Goal: Transaction & Acquisition: Book appointment/travel/reservation

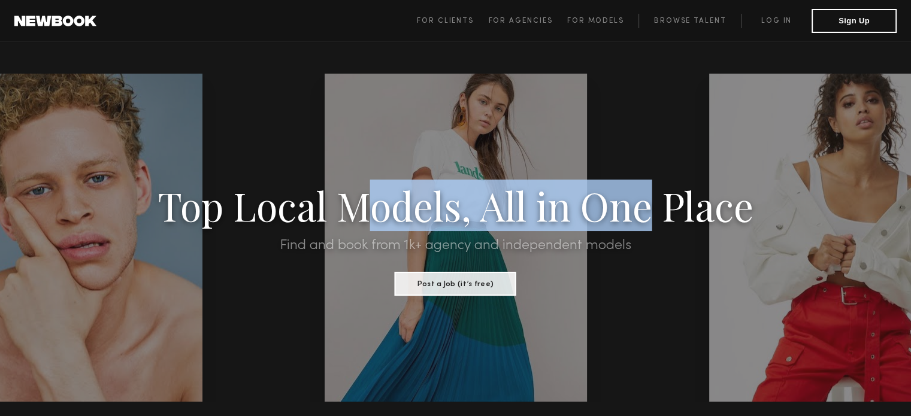
drag, startPoint x: 584, startPoint y: 214, endPoint x: 316, endPoint y: 208, distance: 267.8
click at [343, 208] on h1 "Top Local Models, All in One Place" at bounding box center [455, 205] width 774 height 37
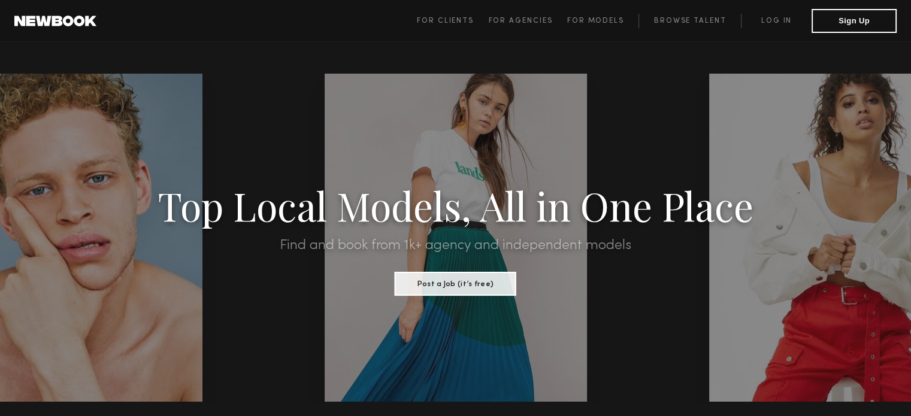
drag, startPoint x: 527, startPoint y: 140, endPoint x: 320, endPoint y: 123, distance: 207.3
click at [354, 123] on section "Top Local Models, All in One Place Find and book from 1k+ agency and independen…" at bounding box center [455, 238] width 911 height 328
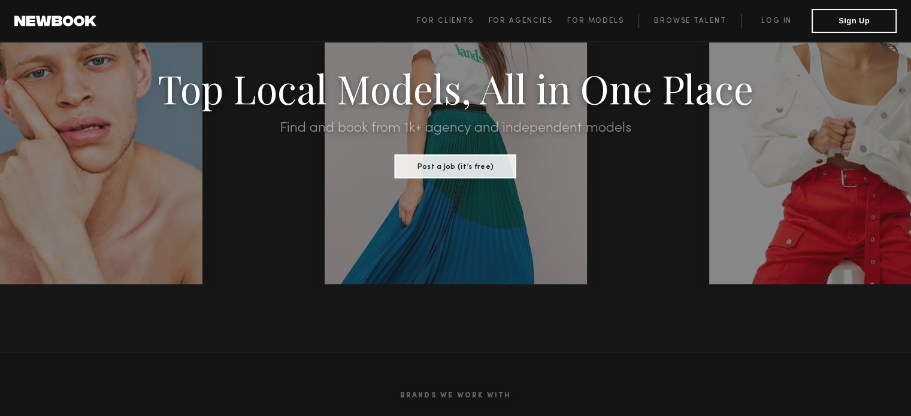
scroll to position [120, 0]
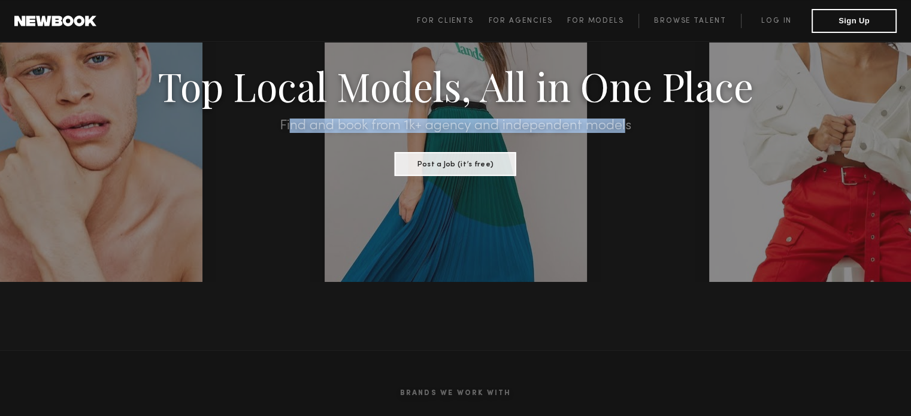
drag, startPoint x: 288, startPoint y: 125, endPoint x: 645, endPoint y: 126, distance: 357.0
click at [636, 124] on h2 "Find and book from 1k+ agency and independent models" at bounding box center [455, 126] width 774 height 14
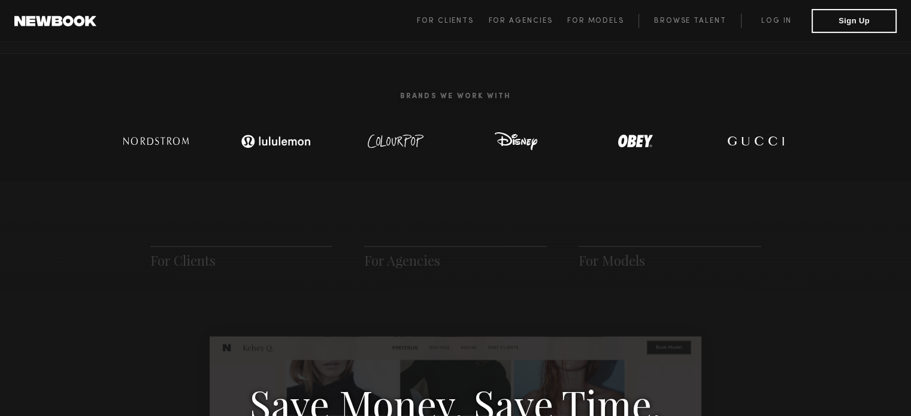
scroll to position [419, 0]
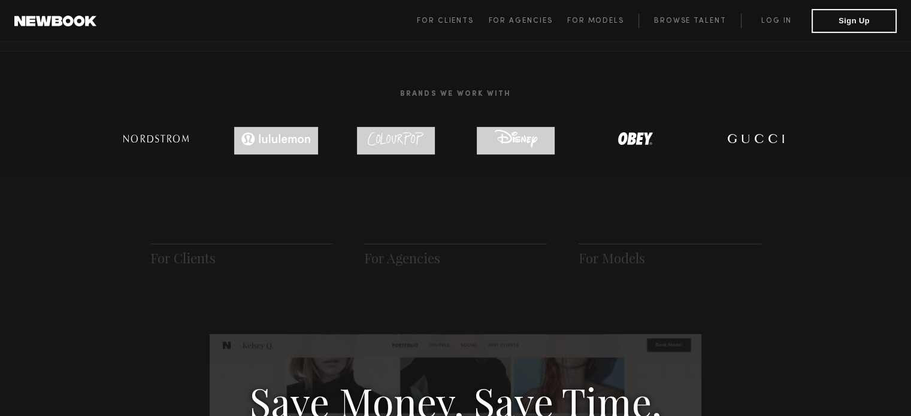
drag, startPoint x: 237, startPoint y: 141, endPoint x: 654, endPoint y: 144, distance: 416.9
click at [625, 146] on div at bounding box center [455, 141] width 719 height 28
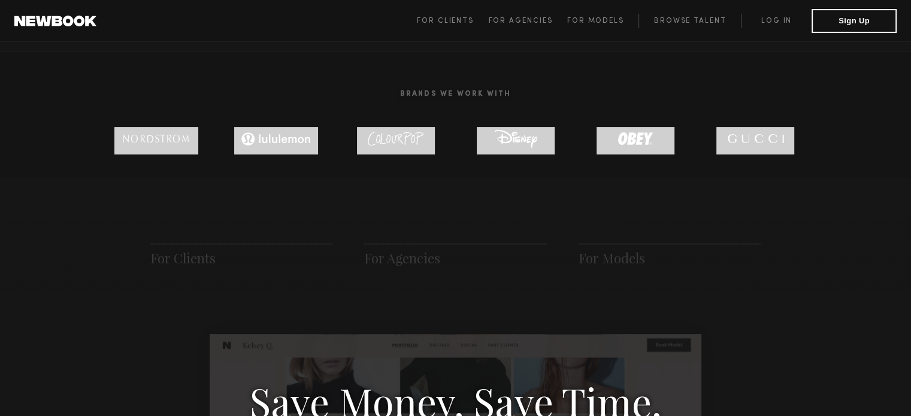
drag, startPoint x: 806, startPoint y: 145, endPoint x: 129, endPoint y: 124, distance: 677.7
click at [129, 124] on section "Brands We Work With" at bounding box center [455, 115] width 911 height 128
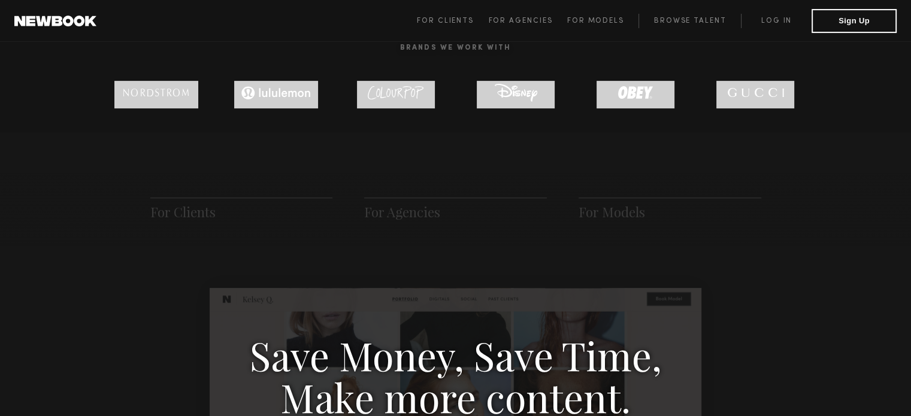
scroll to position [359, 0]
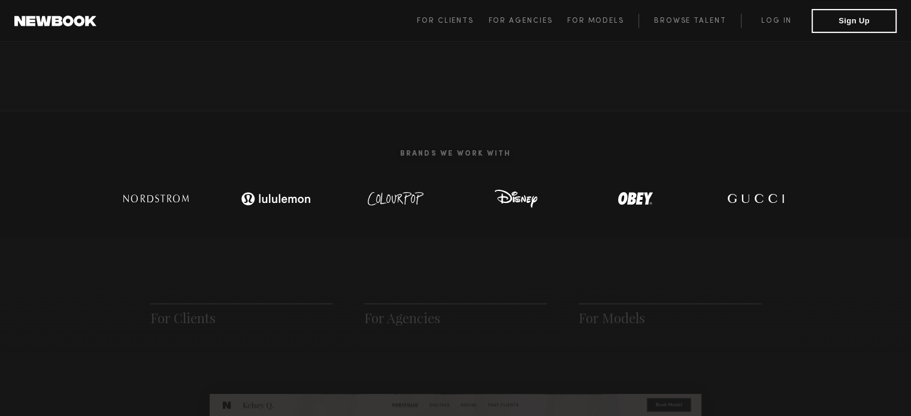
click at [441, 158] on h2 "Brands We Work With" at bounding box center [455, 153] width 719 height 37
click at [443, 158] on h2 "Brands We Work With" at bounding box center [455, 153] width 719 height 37
drag, startPoint x: 405, startPoint y: 148, endPoint x: 509, endPoint y: 158, distance: 104.7
click at [549, 158] on h2 "Brands We Work With" at bounding box center [455, 153] width 719 height 37
click at [402, 150] on h2 "Brands We Work With" at bounding box center [455, 153] width 719 height 37
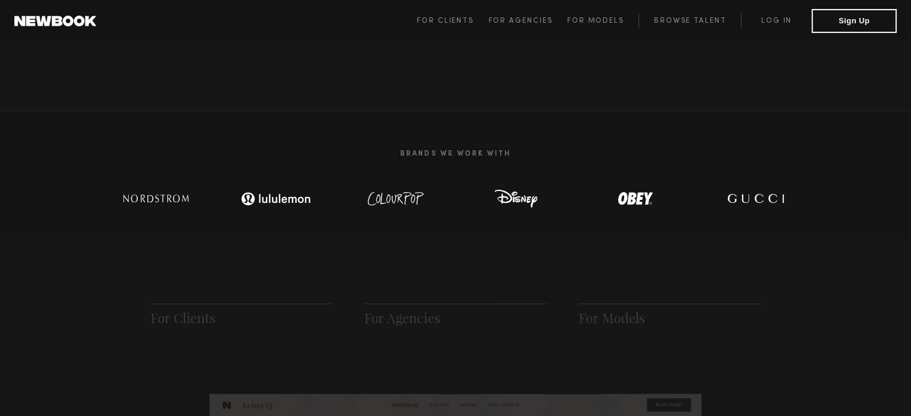
click at [402, 150] on h2 "Brands We Work With" at bounding box center [455, 153] width 719 height 37
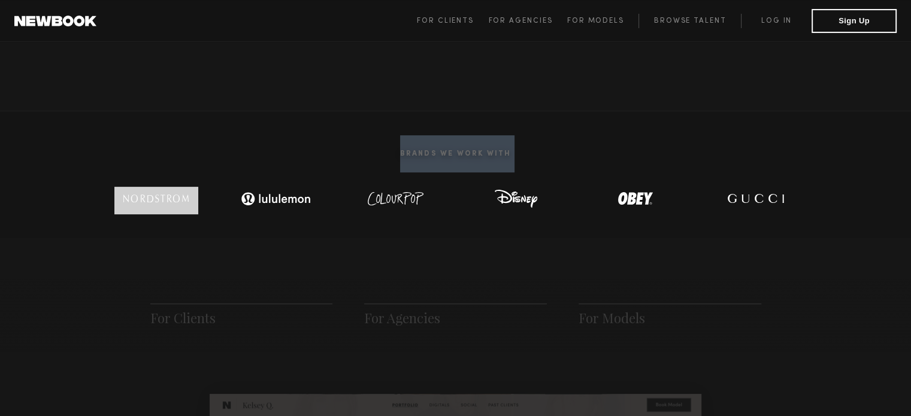
click at [402, 150] on h2 "Brands We Work With" at bounding box center [455, 153] width 719 height 37
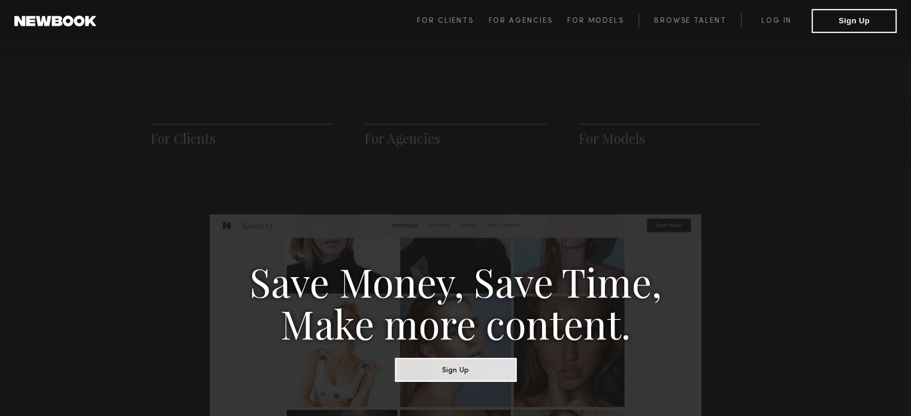
scroll to position [599, 0]
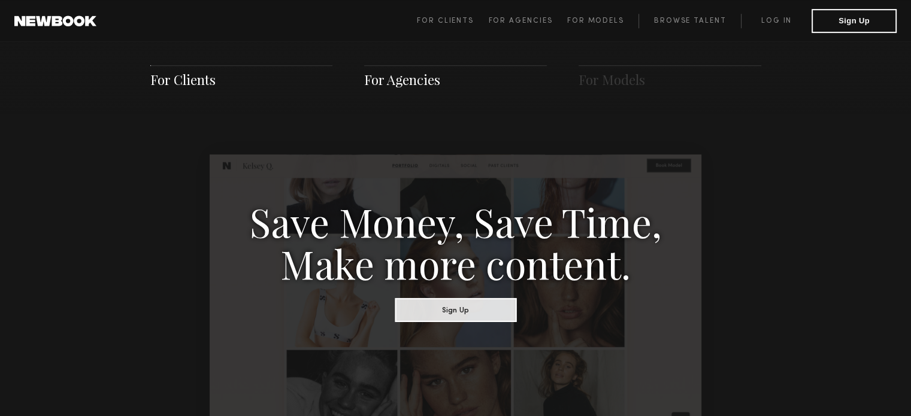
click at [408, 76] on span "For Agencies" at bounding box center [402, 80] width 76 height 18
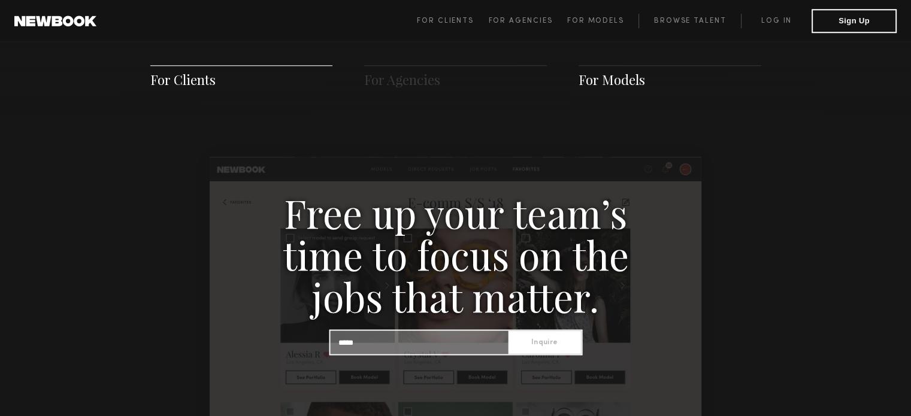
click at [608, 83] on span "For Models" at bounding box center [612, 80] width 66 height 18
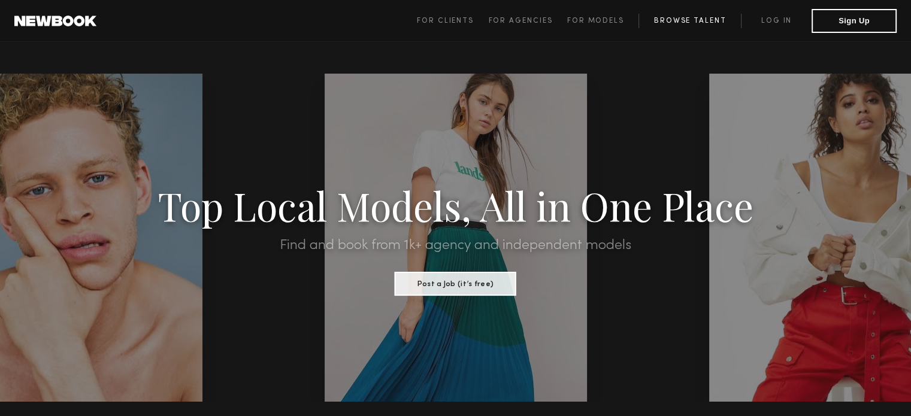
click at [692, 21] on link "Browse Talent" at bounding box center [689, 21] width 102 height 14
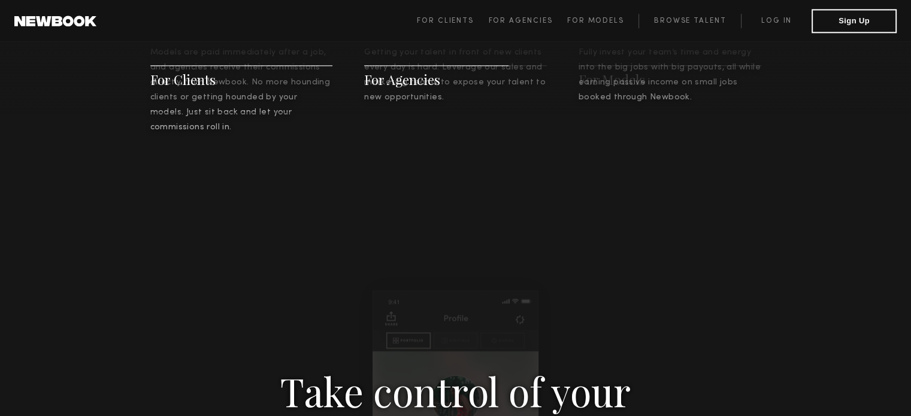
scroll to position [1603, 0]
click at [537, 22] on span "For Agencies" at bounding box center [520, 20] width 64 height 7
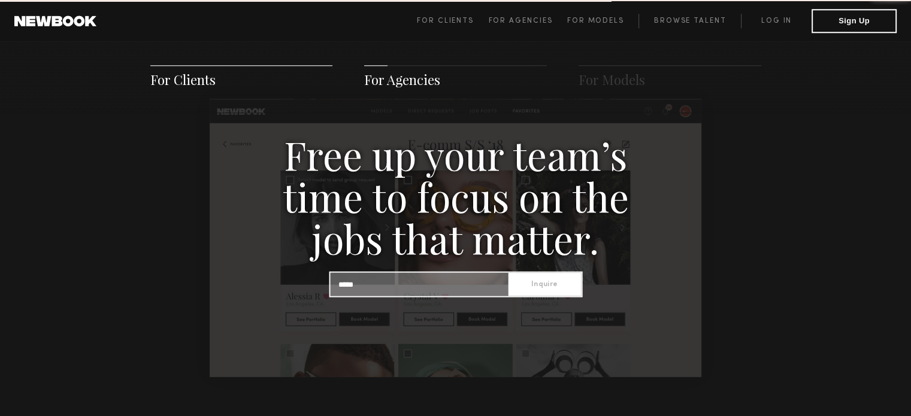
scroll to position [1153, 0]
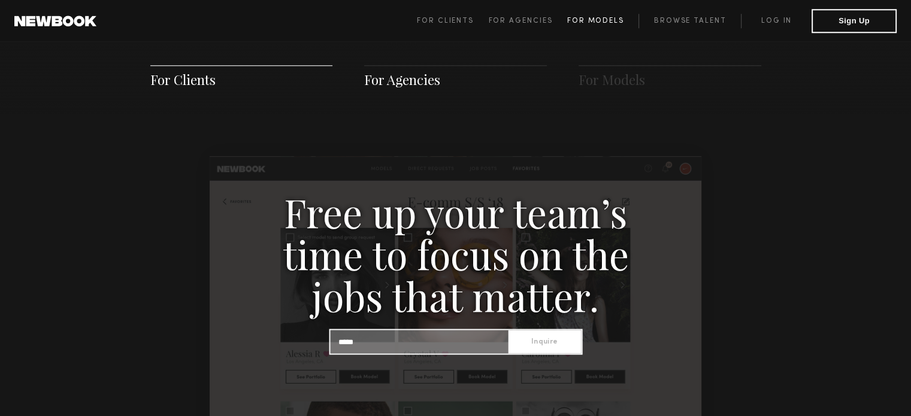
click at [613, 23] on span "For Models" at bounding box center [595, 20] width 57 height 7
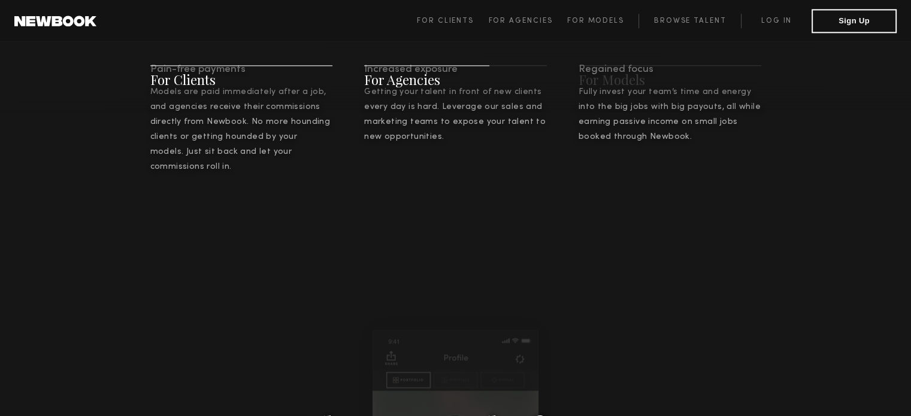
scroll to position [1543, 0]
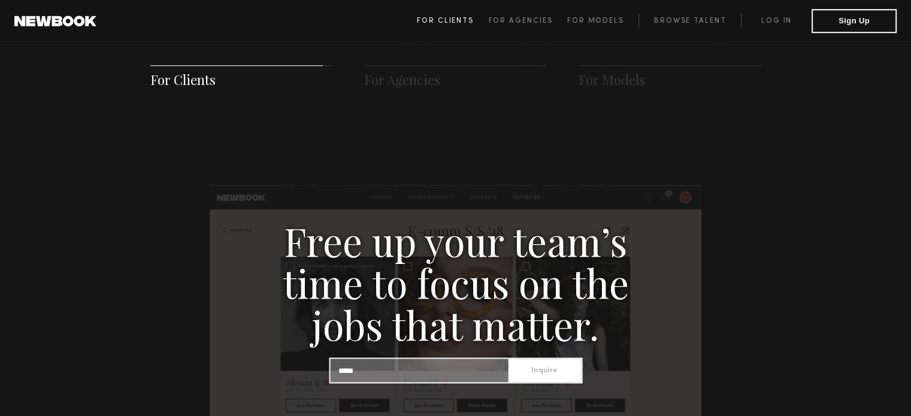
click at [458, 22] on span "For Clients" at bounding box center [445, 20] width 57 height 7
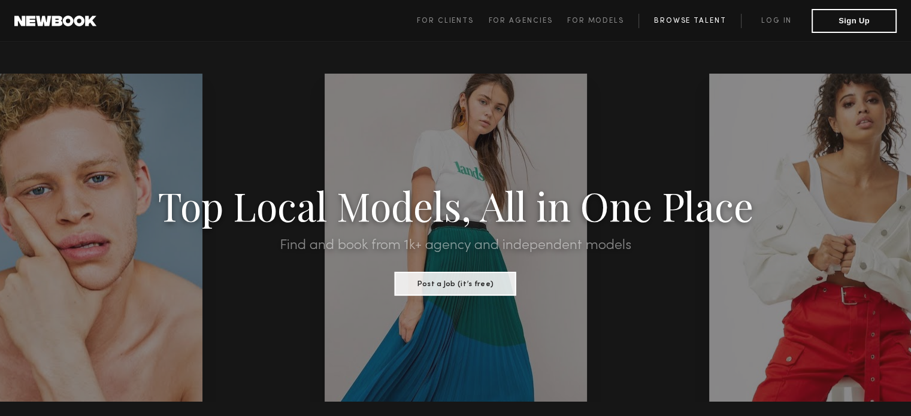
click at [700, 21] on link "Browse Talent" at bounding box center [689, 21] width 102 height 14
